Goal: Task Accomplishment & Management: Complete application form

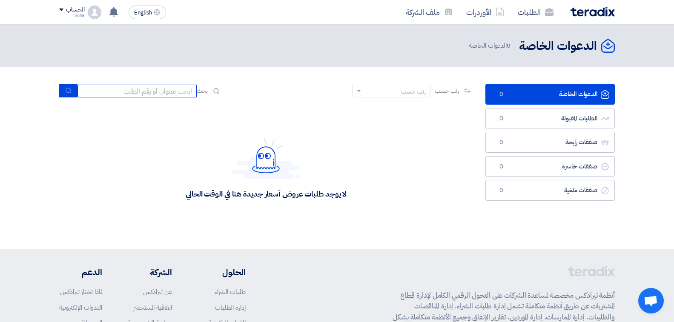
click at [108, 94] on input at bounding box center [136, 91] width 119 height 13
click at [521, 9] on link "الطلبات" at bounding box center [535, 12] width 49 height 20
click at [480, 21] on link "الأوردرات" at bounding box center [485, 12] width 52 height 20
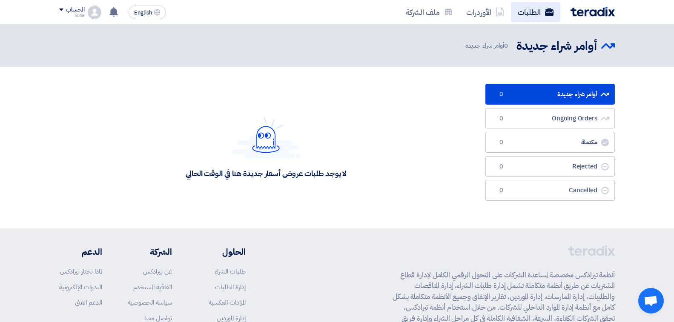
click at [523, 13] on link "الطلبات" at bounding box center [535, 12] width 49 height 20
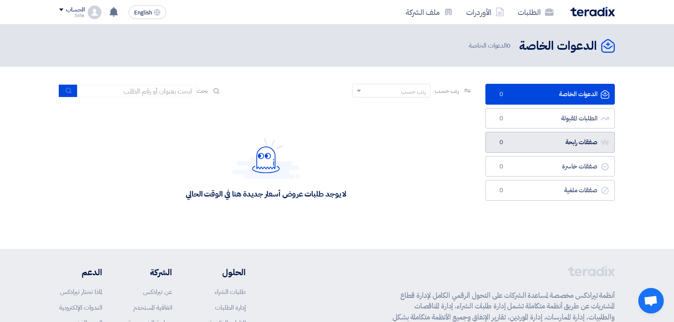
click at [531, 150] on link "صفقات رابحة صفقات رابحة 0" at bounding box center [549, 142] width 129 height 21
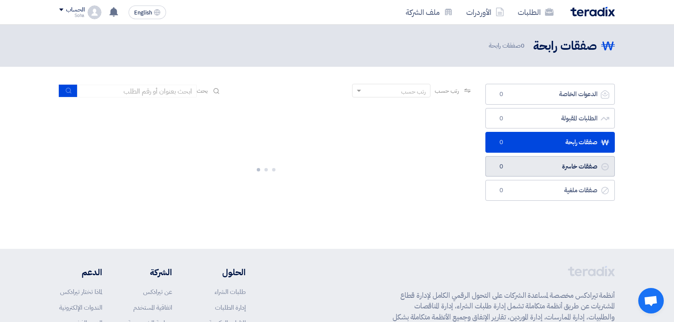
click at [527, 177] on link "صفقات خاسرة صفقات خاسرة 0" at bounding box center [549, 166] width 129 height 21
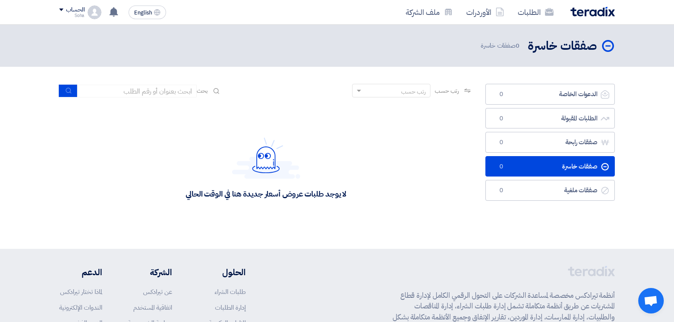
click at [547, 201] on div "الدعوات الخاصة الدعوات الخاصة 0 الطلبات المقبولة الطلبات المقبولة 0 صفقات رابحة…" at bounding box center [550, 158] width 142 height 148
click at [550, 199] on link "صفقات ملغية صفقات ملغية 0" at bounding box center [549, 190] width 129 height 21
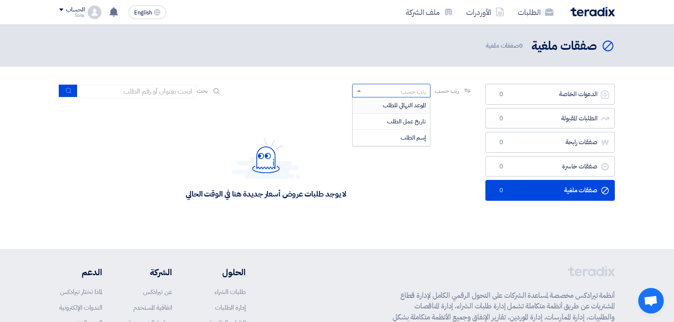
click at [352, 88] on span at bounding box center [357, 90] width 11 height 9
click at [295, 129] on div "لا يوجد طلبات عروض أسعار جديدة هنا في الوقت الحالي" at bounding box center [265, 168] width 413 height 128
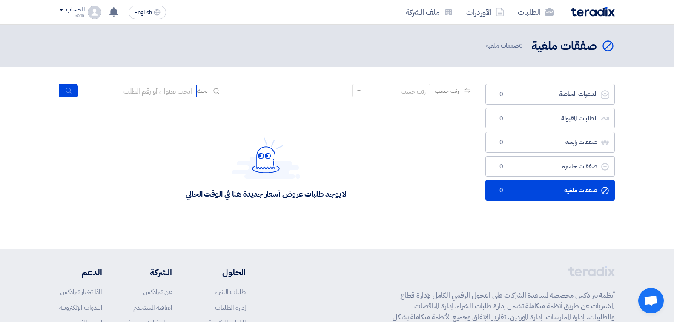
click at [138, 86] on input at bounding box center [136, 91] width 119 height 13
click at [140, 108] on div "لا يوجد طلبات عروض أسعار جديدة هنا في الوقت الحالي" at bounding box center [265, 168] width 413 height 128
click at [492, 6] on link "الأوردرات" at bounding box center [485, 12] width 52 height 20
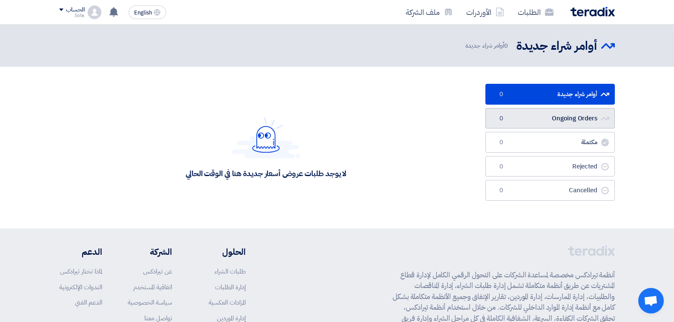
click at [530, 117] on link "Ongoing Orders Ongoing Orders 0" at bounding box center [549, 118] width 129 height 21
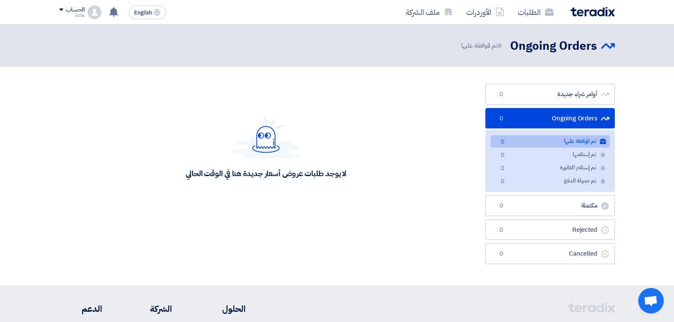
click at [540, 118] on link "Ongoing Orders Ongoing Orders 0" at bounding box center [549, 118] width 129 height 21
click at [567, 84] on link "أوامر شراء جديدة أوامر شراء جديدة 0" at bounding box center [549, 94] width 129 height 21
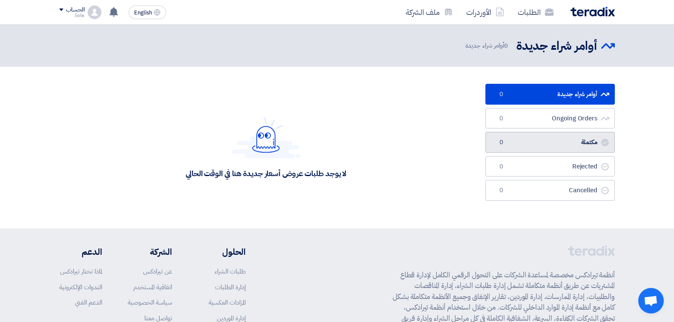
click at [561, 144] on link "مكتملة مكتملة 0" at bounding box center [549, 142] width 129 height 21
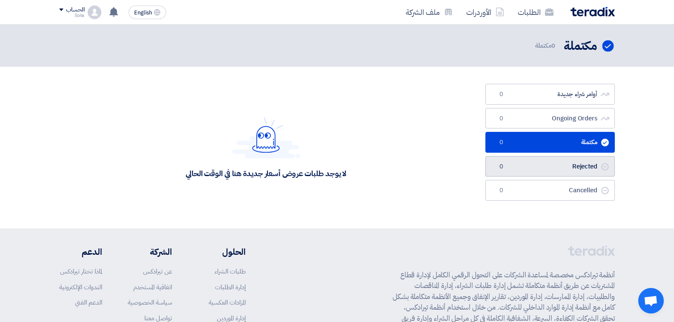
click at [559, 167] on link "Rejected Rejected 0" at bounding box center [549, 166] width 129 height 21
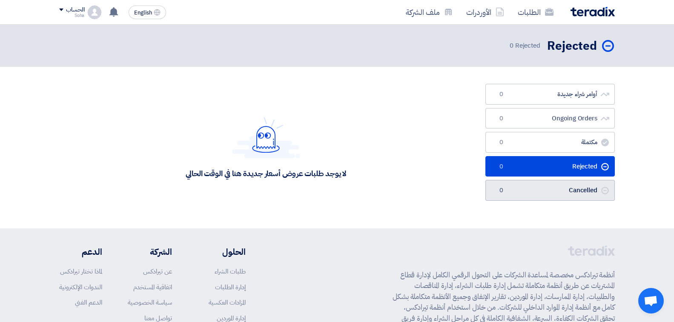
click at [558, 190] on link "Cancelled Cancelled 0" at bounding box center [549, 190] width 129 height 21
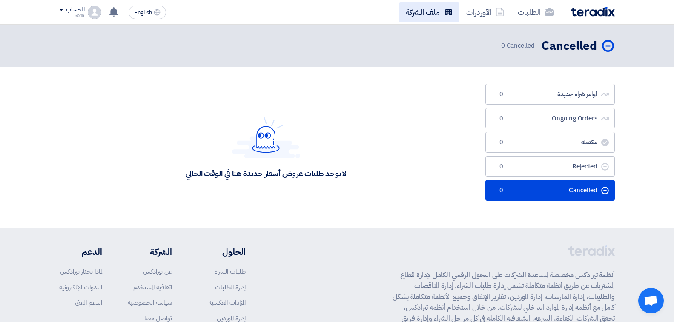
click at [437, 14] on link "ملف الشركة" at bounding box center [429, 12] width 60 height 20
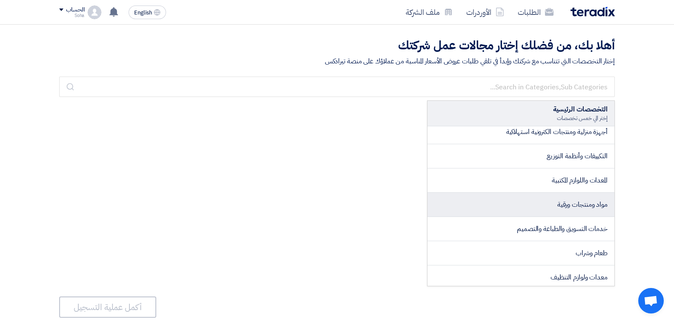
scroll to position [170, 0]
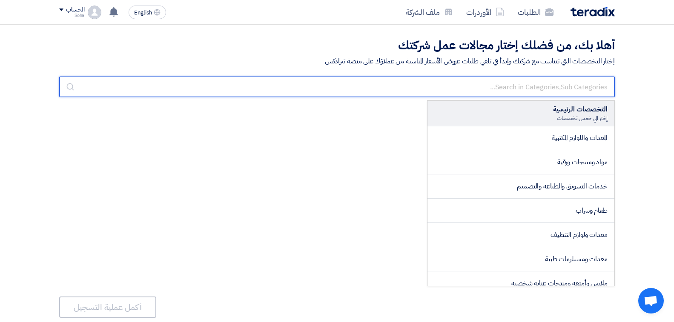
click at [489, 80] on input "text" at bounding box center [336, 87] width 555 height 20
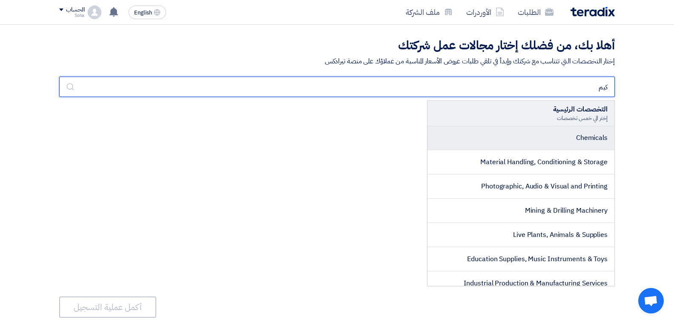
type input "كيم"
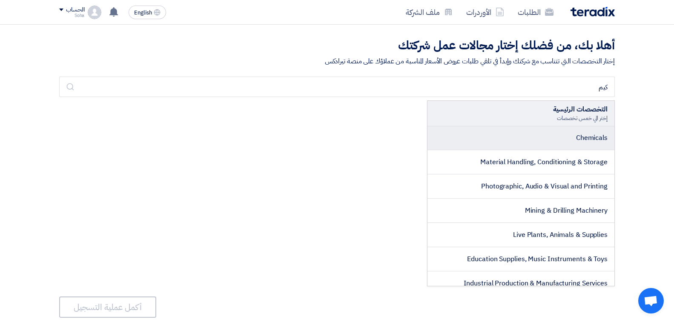
click at [602, 140] on span "Chemicals" at bounding box center [591, 138] width 31 height 10
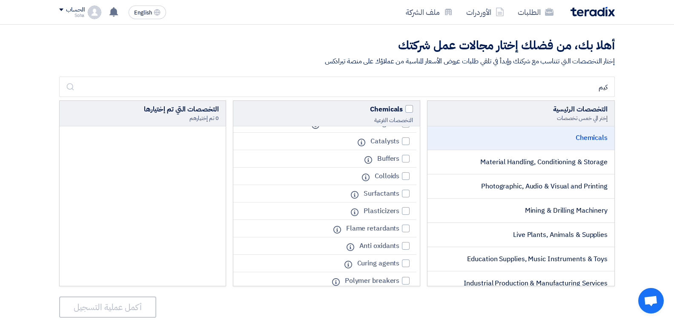
scroll to position [255, 0]
click at [385, 197] on span "Plasticizers" at bounding box center [381, 194] width 36 height 10
click at [394, 197] on input "Plasticizers" at bounding box center [397, 194] width 6 height 6
checkbox input "true"
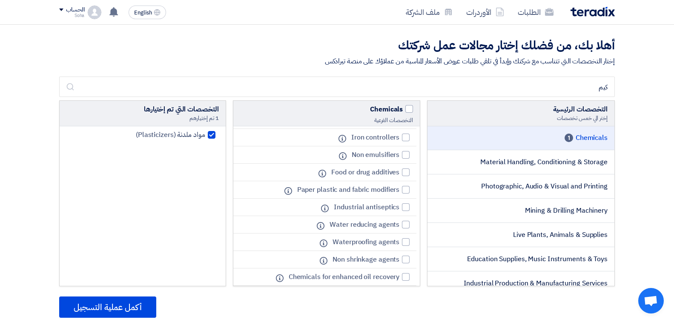
scroll to position [724, 0]
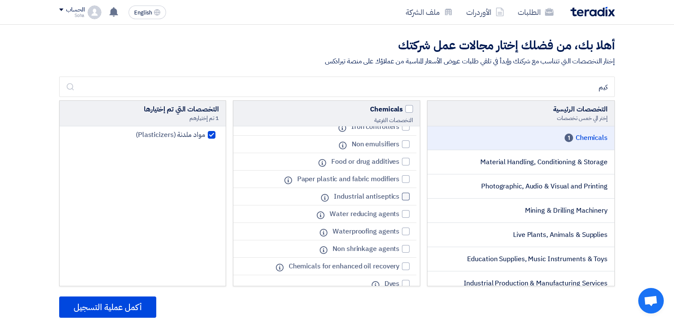
click at [388, 200] on span "Industrial antiseptics" at bounding box center [367, 197] width 66 height 10
click at [394, 200] on input "Industrial antiseptics" at bounding box center [397, 197] width 6 height 6
checkbox input "true"
click at [372, 219] on span "Water reducing agents" at bounding box center [364, 214] width 70 height 10
click at [394, 217] on input "Water reducing agents" at bounding box center [397, 215] width 6 height 6
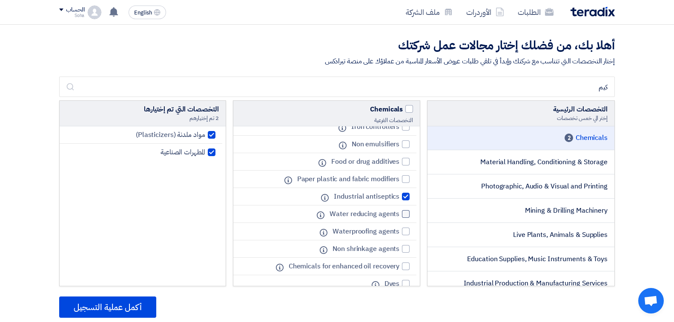
checkbox input "true"
click at [384, 195] on span "Industrial antiseptics" at bounding box center [367, 197] width 66 height 10
click at [394, 195] on input "Industrial antiseptics" at bounding box center [397, 197] width 6 height 6
checkbox input "false"
click at [378, 211] on span "Water reducing agents" at bounding box center [364, 214] width 70 height 10
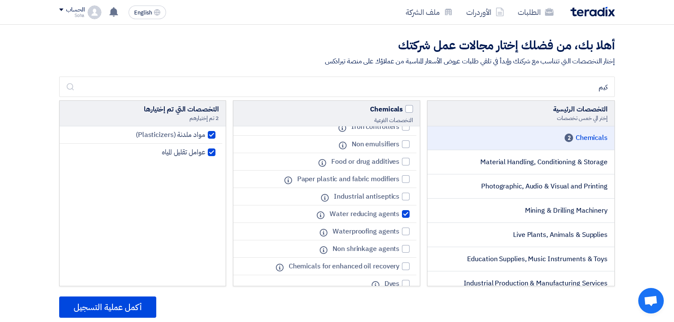
click at [394, 212] on input "Water reducing agents" at bounding box center [397, 215] width 6 height 6
checkbox input "false"
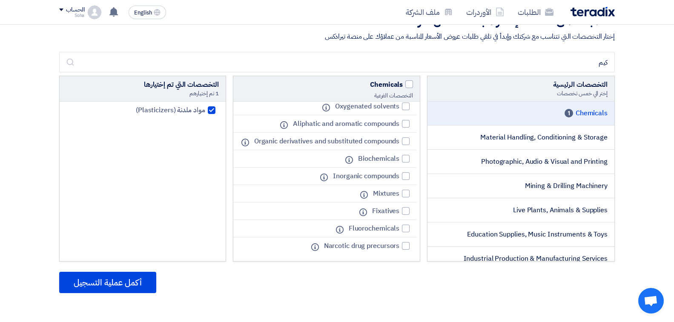
scroll to position [0, 0]
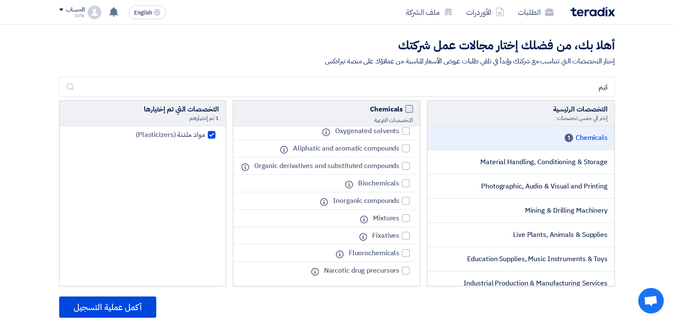
click at [406, 109] on span at bounding box center [409, 109] width 8 height 8
click at [403, 109] on input "Chemicals" at bounding box center [400, 107] width 6 height 6
checkbox input "true"
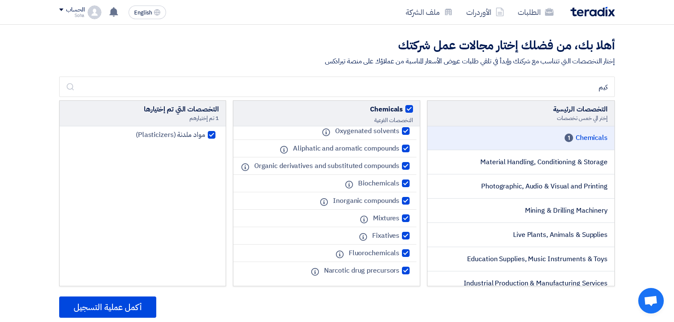
checkbox input "true"
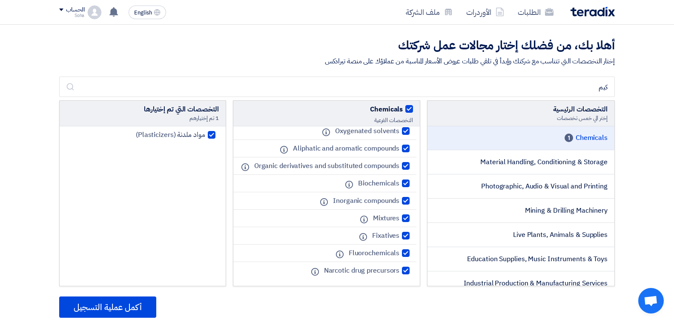
checkbox input "true"
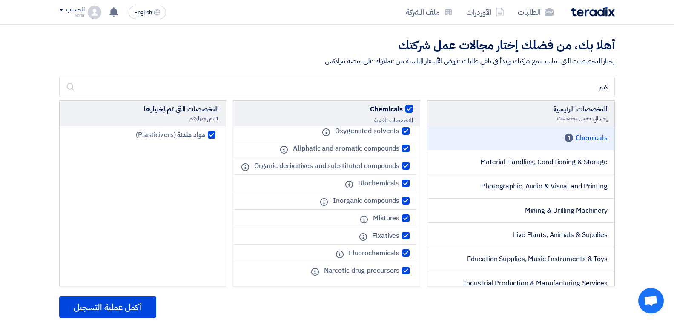
checkbox input "true"
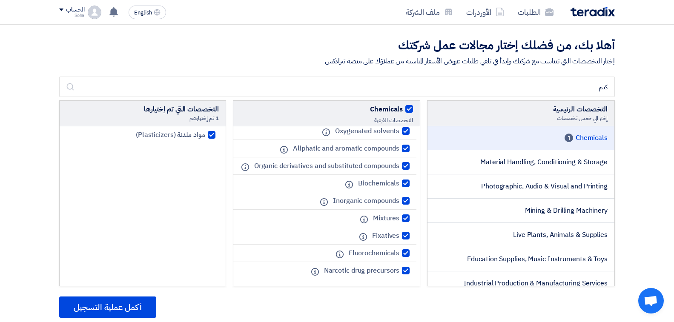
checkbox input "true"
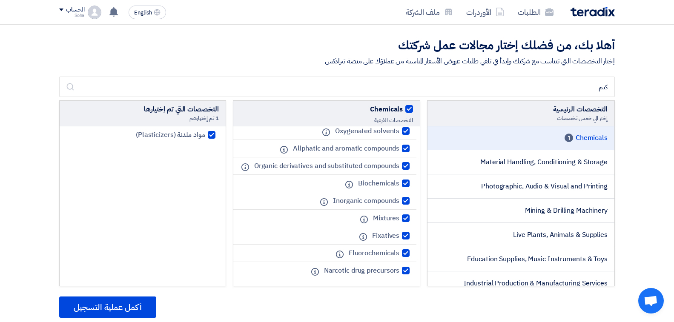
checkbox input "true"
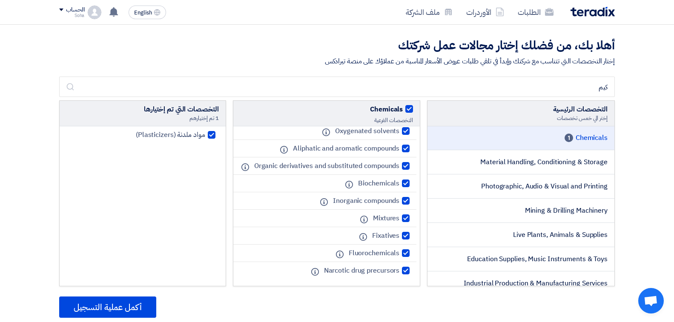
checkbox input "true"
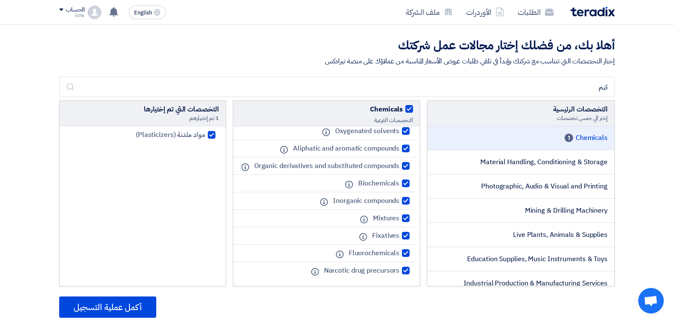
checkbox input "true"
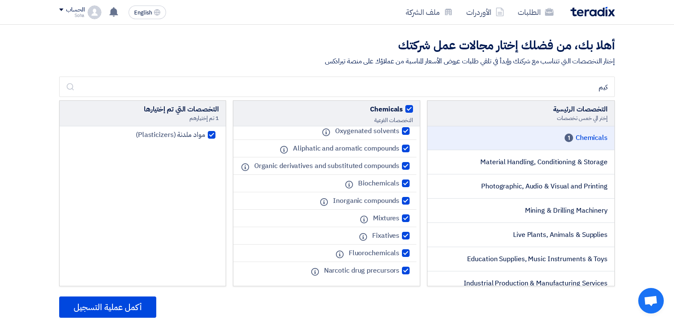
checkbox input "true"
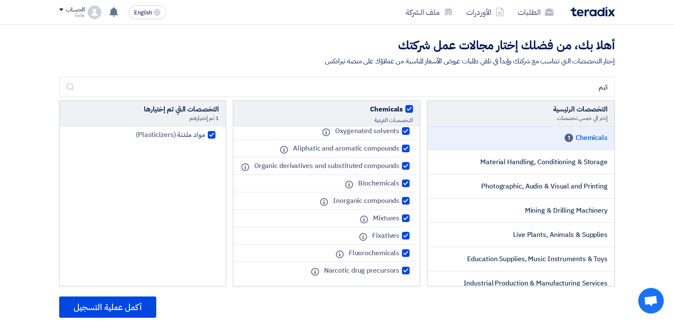
checkbox input "true"
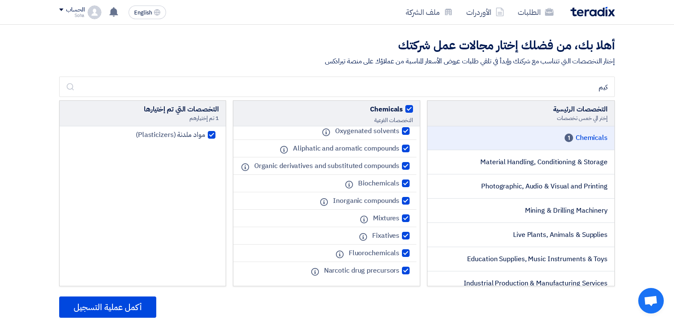
checkbox input "true"
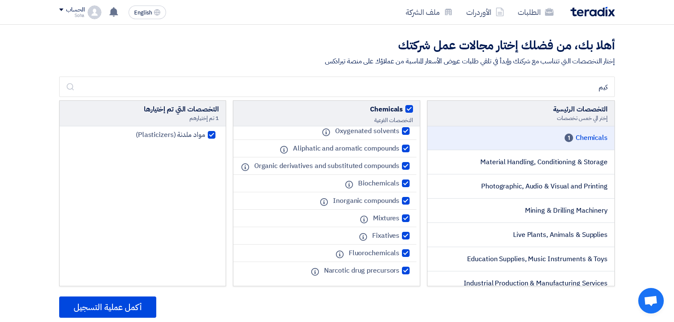
checkbox input "true"
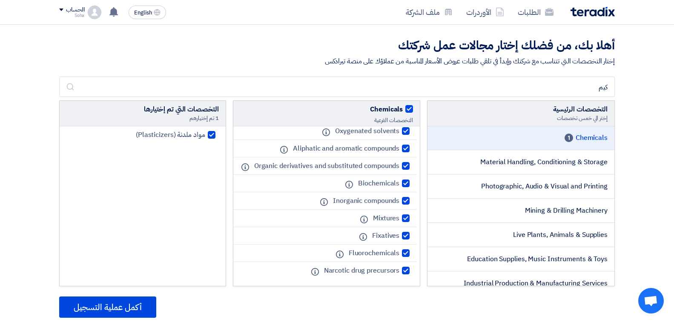
checkbox input "true"
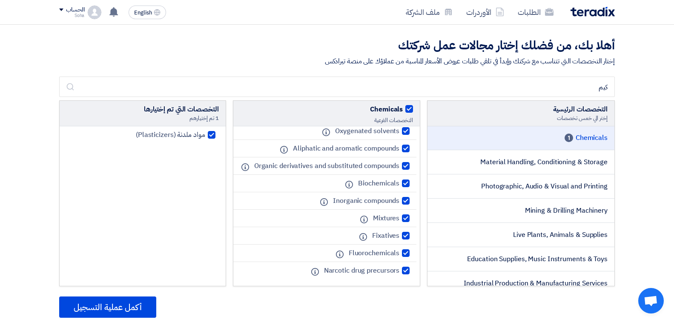
checkbox input "true"
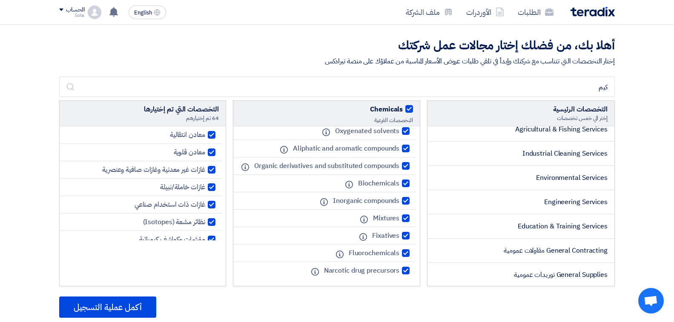
scroll to position [349, 0]
click at [143, 305] on button "أكمل عملية التسجيل" at bounding box center [107, 307] width 97 height 21
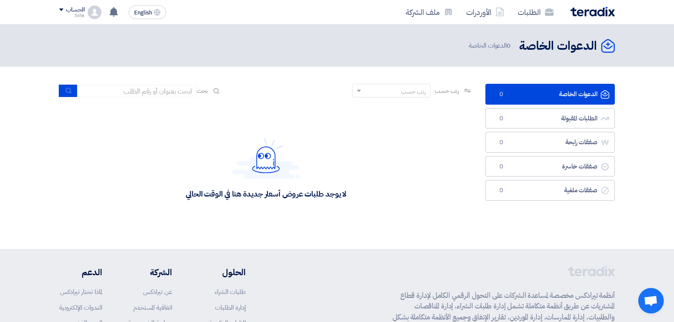
click at [71, 17] on div "Soha" at bounding box center [71, 15] width 25 height 5
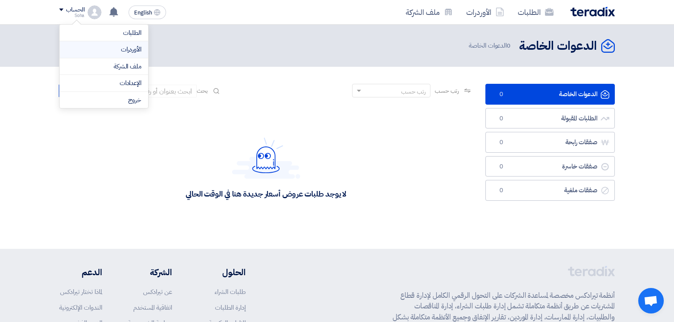
click at [101, 50] on link "الأوردرات" at bounding box center [103, 50] width 75 height 10
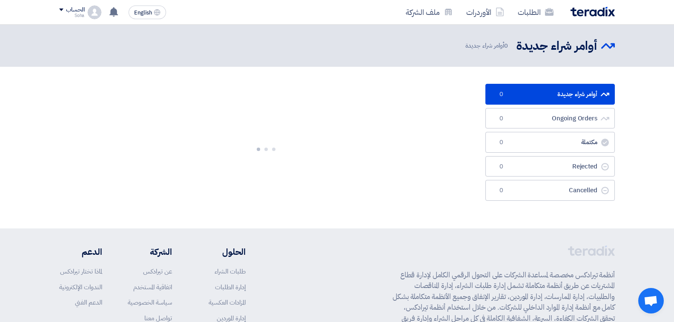
click at [91, 14] on img at bounding box center [95, 13] width 14 height 14
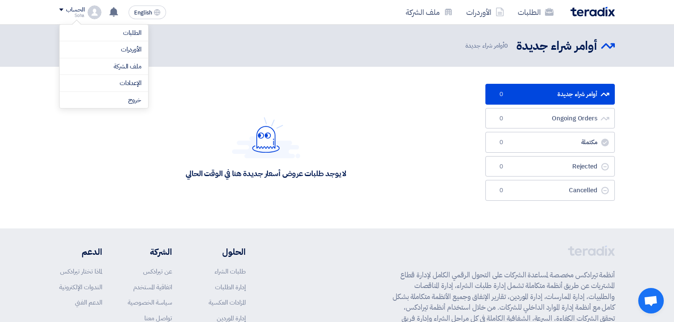
click at [314, 108] on div "لا يوجد طلبات عروض أسعار جديدة هنا في الوقت الحالي" at bounding box center [265, 148] width 413 height 128
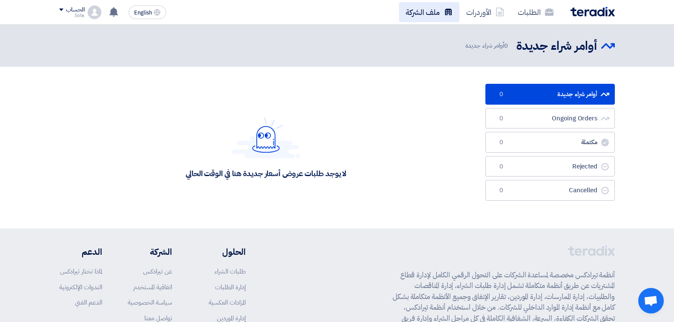
click at [446, 10] on use at bounding box center [448, 12] width 7 height 6
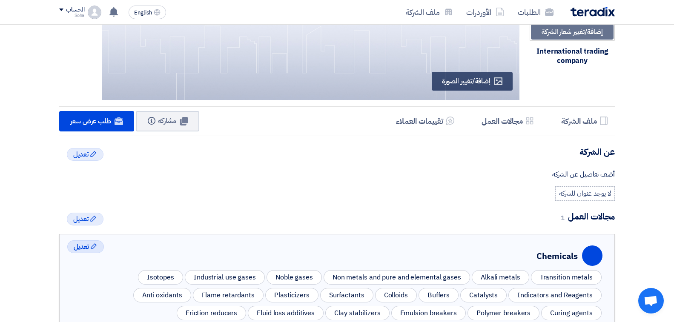
scroll to position [58, 0]
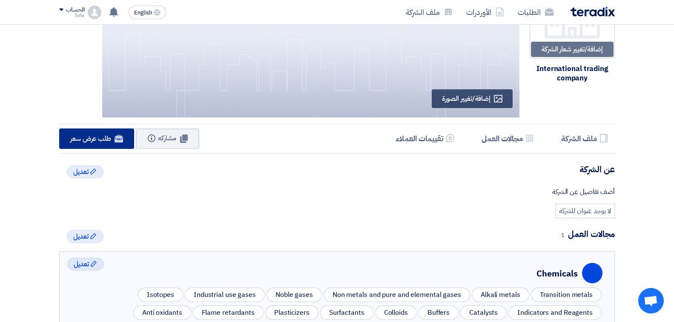
click at [89, 146] on link "Website طلب عرض سعر" at bounding box center [96, 139] width 75 height 20
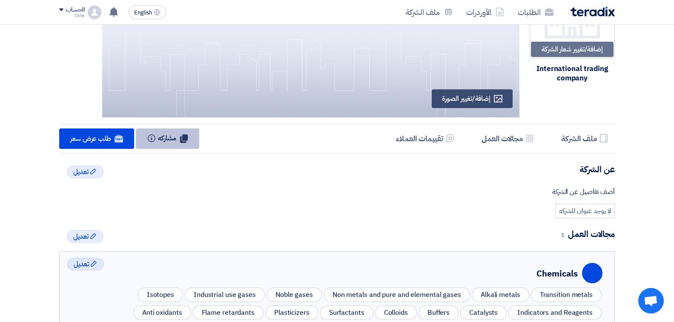
click at [159, 141] on span "مشاركه" at bounding box center [167, 138] width 18 height 10
click at [170, 138] on span "تم النسخ" at bounding box center [169, 138] width 23 height 10
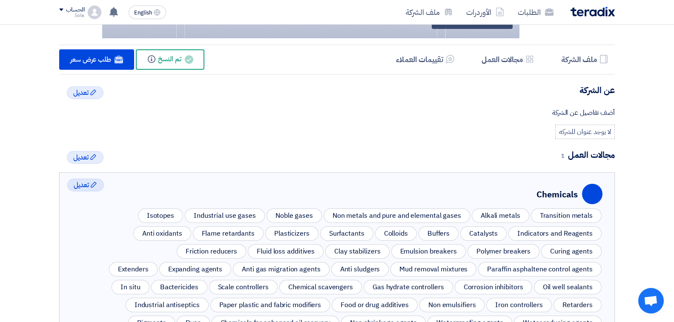
scroll to position [143, 0]
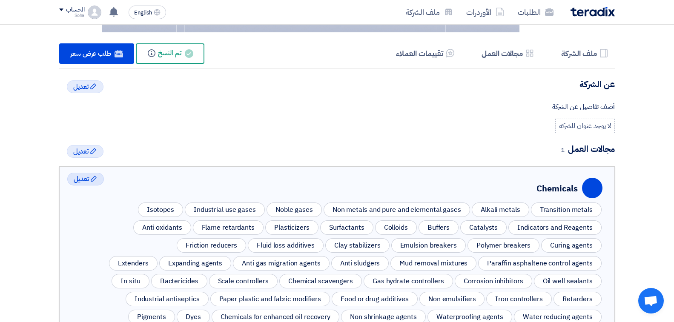
click at [579, 208] on div "Transition metals" at bounding box center [566, 210] width 71 height 14
click at [592, 130] on div "لا يوجد عنوان للشركه" at bounding box center [585, 126] width 60 height 14
click at [604, 80] on h4 "عن الشركة" at bounding box center [336, 84] width 555 height 11
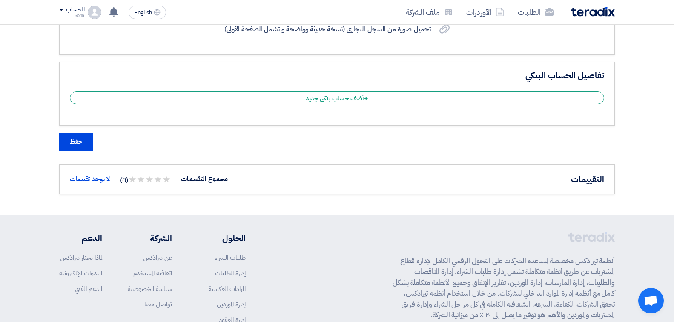
scroll to position [739, 0]
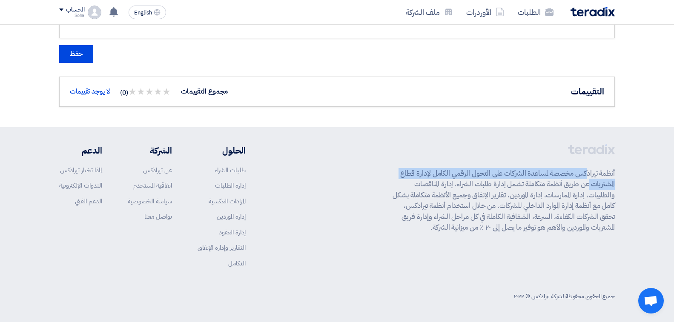
drag, startPoint x: 620, startPoint y: 177, endPoint x: 386, endPoint y: 168, distance: 234.3
click at [386, 168] on div "أنظمة تيرادكس مخصصة لمساعدة الشركات على التحول الرقمي الكامل لإدارة قطاع المشتر…" at bounding box center [337, 224] width 568 height 161
click at [404, 164] on div "أنظمة تيرادكس مخصصة لمساعدة الشركات على التحول الرقمي الكامل لإدارة قطاع المشتر…" at bounding box center [503, 212] width 222 height 137
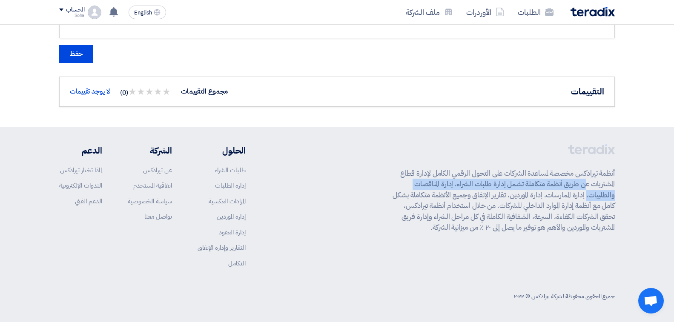
drag, startPoint x: 625, startPoint y: 186, endPoint x: 403, endPoint y: 184, distance: 221.8
click at [399, 185] on footer "أنظمة تيرادكس مخصصة لمساعدة الشركات على التحول الرقمي الكامل لإدارة قطاع المشتر…" at bounding box center [337, 224] width 674 height 195
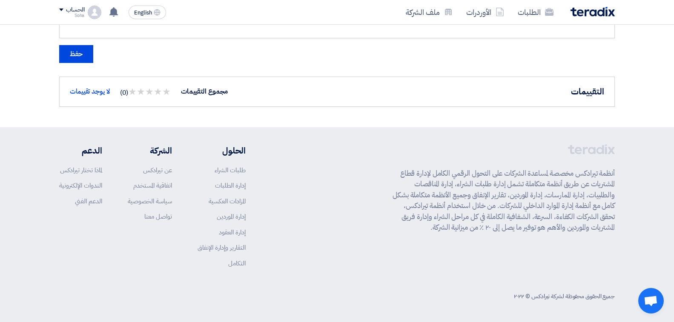
click at [629, 195] on footer "أنظمة تيرادكس مخصصة لمساعدة الشركات على التحول الرقمي الكامل لإدارة قطاع المشتر…" at bounding box center [337, 224] width 674 height 195
drag, startPoint x: 614, startPoint y: 197, endPoint x: 544, endPoint y: 192, distance: 69.6
click at [544, 192] on p "أنظمة تيرادكس مخصصة لمساعدة الشركات على التحول الرقمي الكامل لإدارة قطاع المشتر…" at bounding box center [503, 200] width 222 height 65
click at [573, 198] on p "أنظمة تيرادكس مخصصة لمساعدة الشركات على التحول الرقمي الكامل لإدارة قطاع المشتر…" at bounding box center [503, 200] width 222 height 65
drag, startPoint x: 544, startPoint y: 194, endPoint x: 423, endPoint y: 199, distance: 121.0
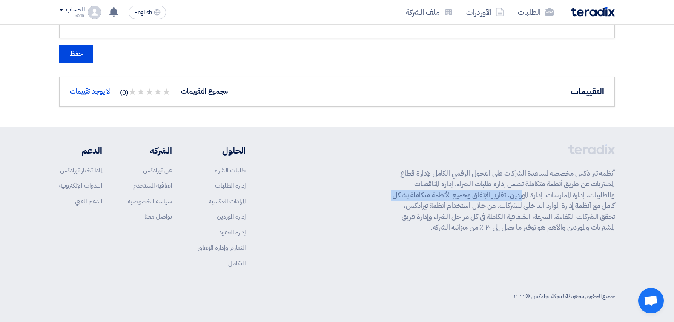
click at [423, 199] on p "أنظمة تيرادكس مخصصة لمساعدة الشركات على التحول الرقمي الكامل لإدارة قطاع المشتر…" at bounding box center [503, 200] width 222 height 65
click at [423, 196] on p "أنظمة تيرادكس مخصصة لمساعدة الشركات على التحول الرقمي الكامل لإدارة قطاع المشتر…" at bounding box center [503, 200] width 222 height 65
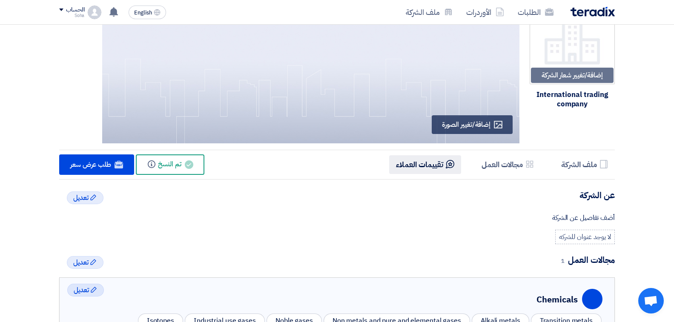
scroll to position [0, 0]
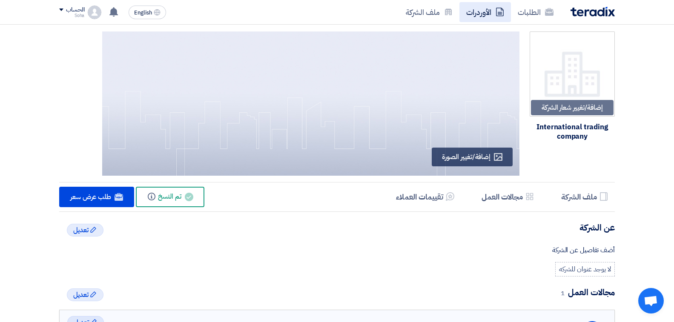
click at [484, 15] on link "الأوردرات" at bounding box center [485, 12] width 52 height 20
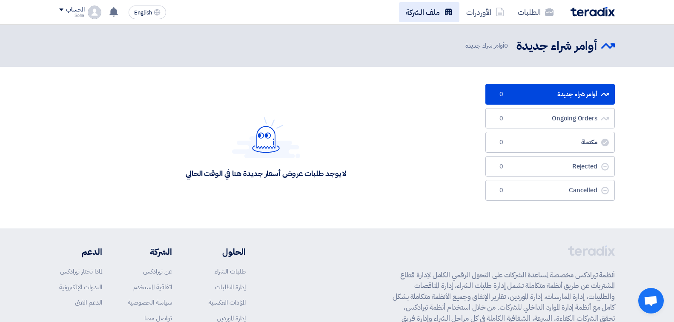
click at [433, 14] on link "ملف الشركة" at bounding box center [429, 12] width 60 height 20
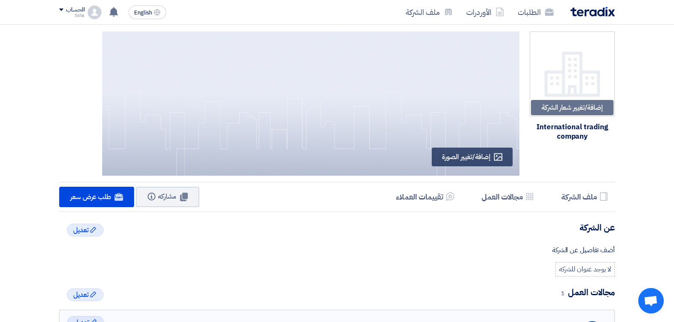
click at [94, 19] on img at bounding box center [95, 13] width 14 height 14
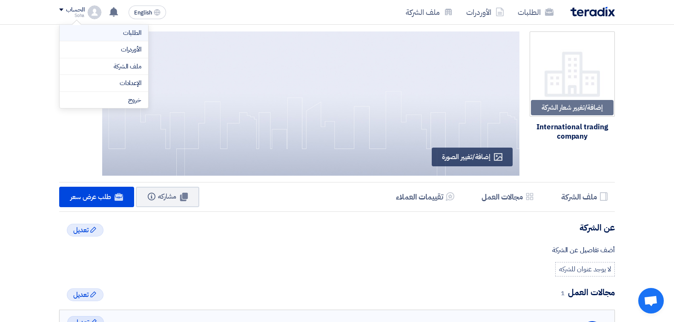
click at [128, 36] on link "الطلبات" at bounding box center [103, 33] width 75 height 10
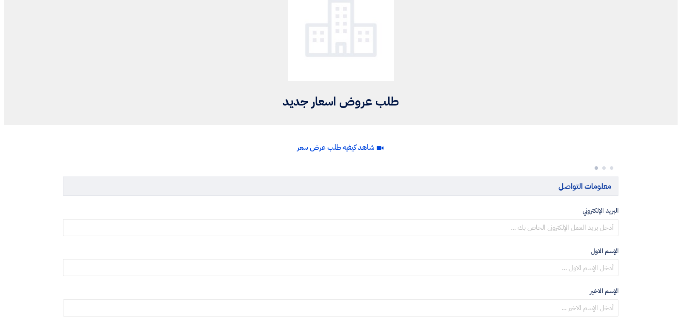
scroll to position [85, 0]
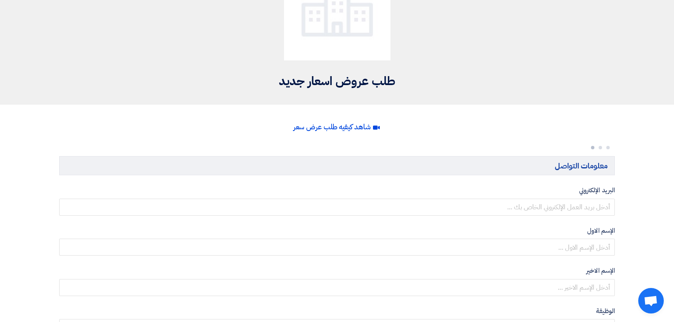
click at [321, 123] on span "شاهد كيفيه طلب عرض سعر" at bounding box center [331, 127] width 77 height 11
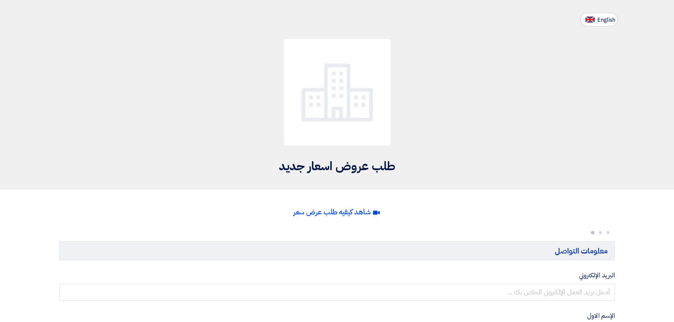
click at [348, 209] on span "شاهد كيفيه طلب عرض سعر" at bounding box center [331, 212] width 77 height 11
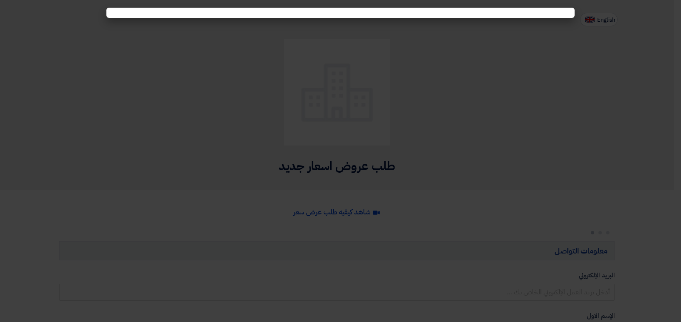
click at [491, 82] on modal-container at bounding box center [340, 161] width 681 height 322
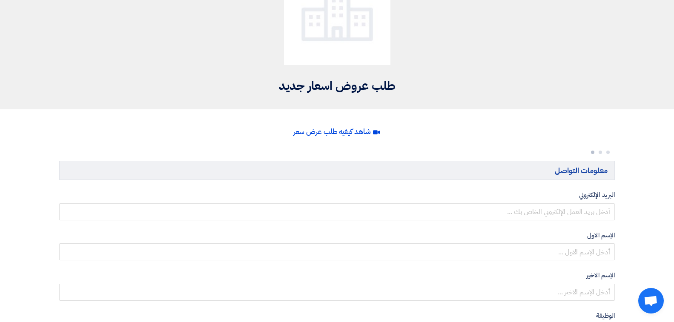
scroll to position [80, 0]
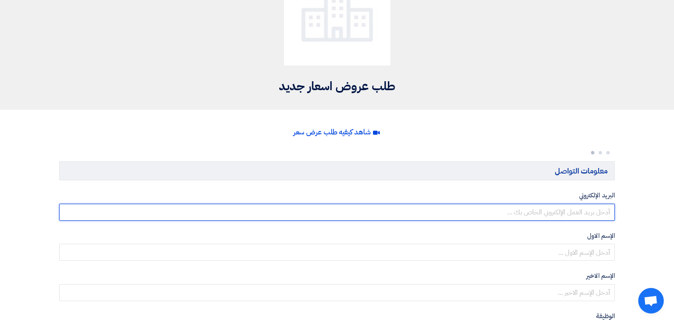
click at [570, 212] on input "email" at bounding box center [336, 212] width 555 height 17
click at [435, 218] on input "email" at bounding box center [336, 212] width 555 height 17
type input "[EMAIL_ADDRESS][DOMAIN_NAME]"
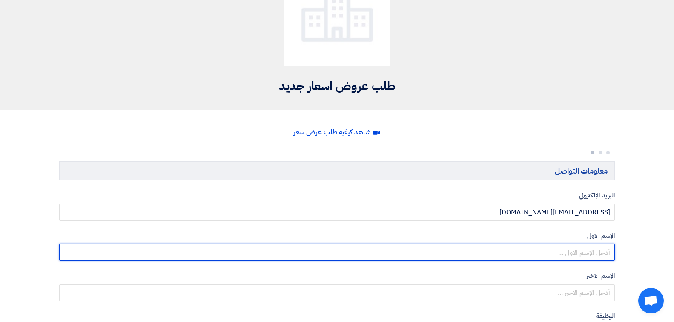
click at [471, 252] on input "text" at bounding box center [336, 252] width 555 height 17
type input "soha"
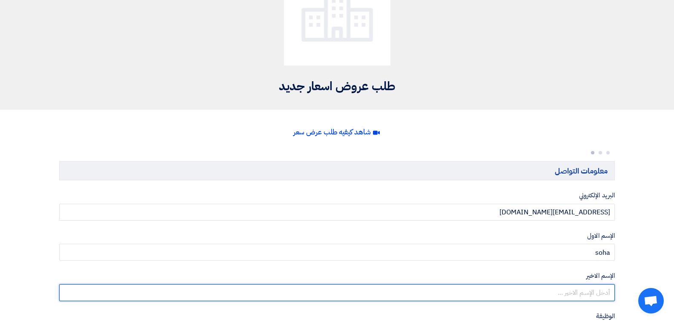
click at [594, 289] on input "text" at bounding box center [336, 292] width 555 height 17
type input "[PERSON_NAME]"
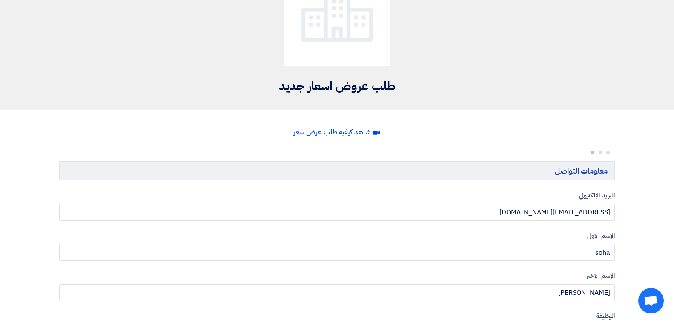
type input "[PERSON_NAME]"
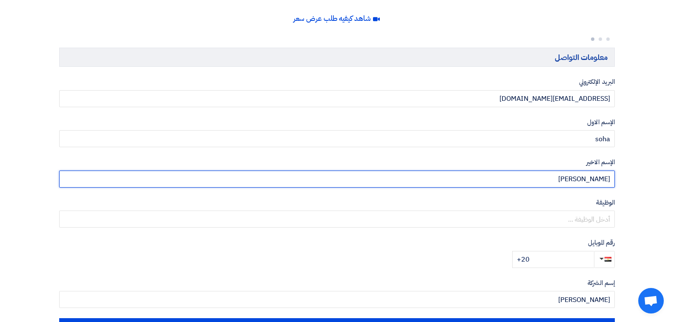
scroll to position [250, 0]
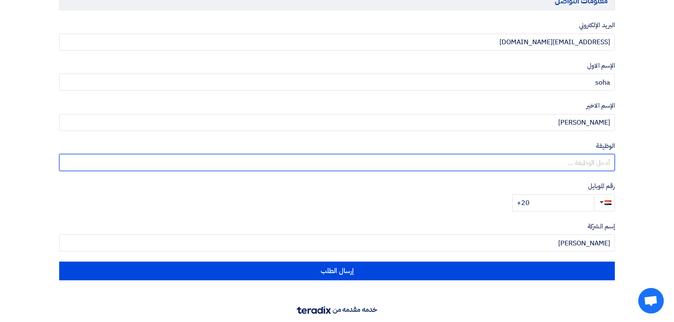
click at [589, 160] on input "text" at bounding box center [336, 162] width 555 height 17
type input "Engineer"
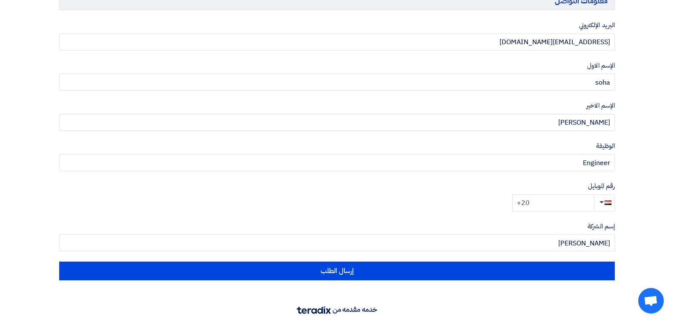
click at [560, 203] on input "+20" at bounding box center [553, 203] width 82 height 17
type input "+20 1061185887"
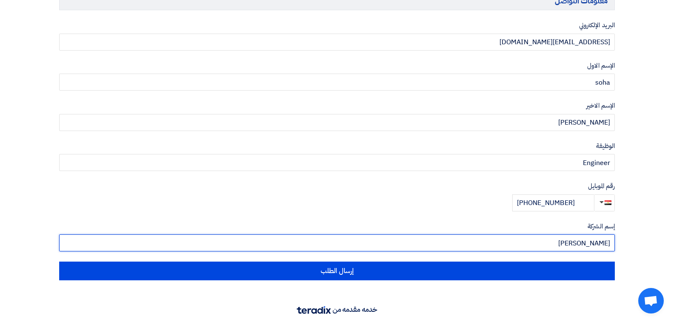
click at [280, 235] on input "Soha Mahmoud" at bounding box center [336, 243] width 555 height 17
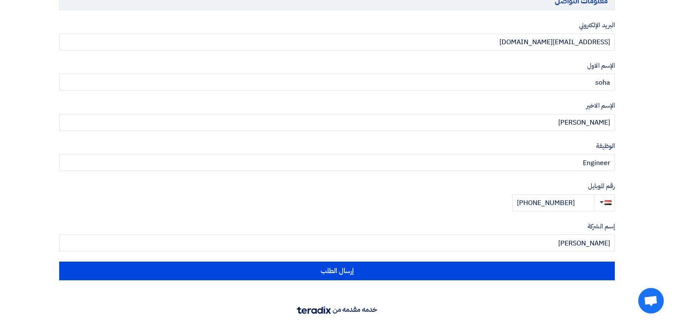
click at [323, 214] on form "معلومات التواصل البريد الإلكتروني soha.che.ito@gmail.com الإسم الاول soha الإسم…" at bounding box center [336, 121] width 555 height 260
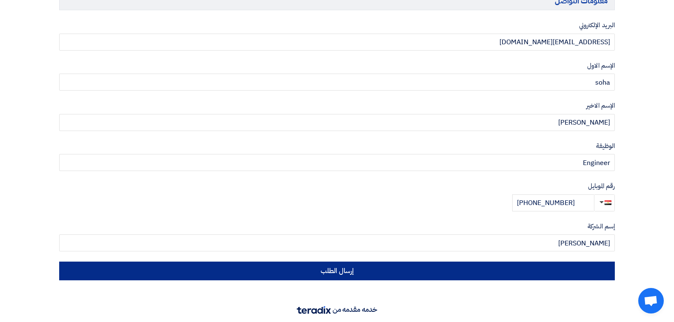
click at [333, 270] on button "إرسال الطلب" at bounding box center [336, 271] width 555 height 19
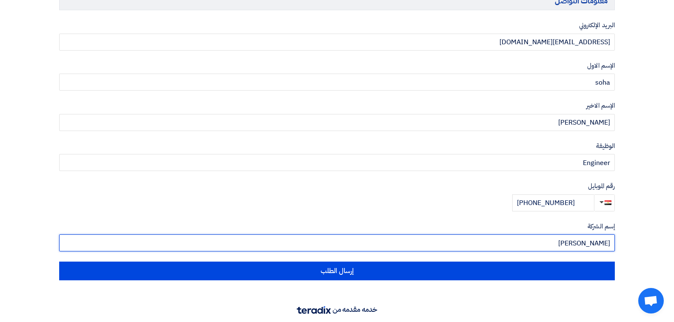
click at [561, 241] on input "Soha Mahmoud" at bounding box center [336, 243] width 555 height 17
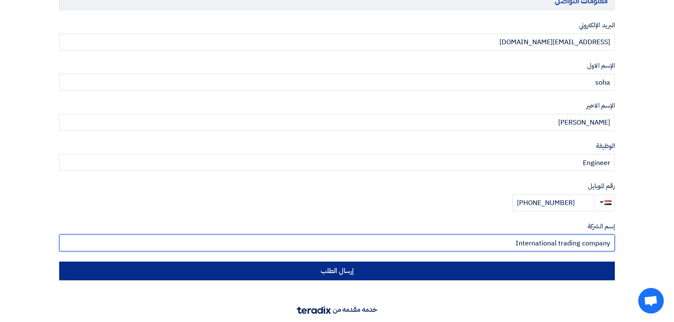
type input "International trading company"
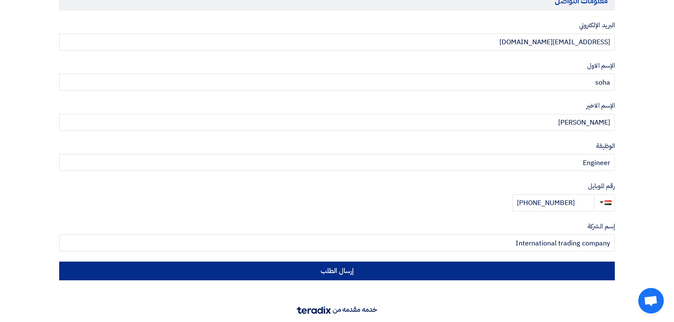
click at [313, 265] on button "إرسال الطلب" at bounding box center [336, 271] width 555 height 19
